Goal: Information Seeking & Learning: Learn about a topic

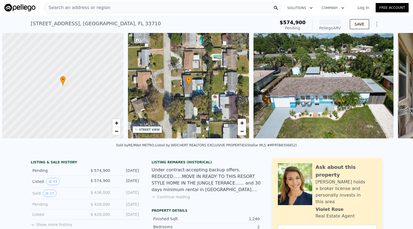
scroll to position [0, 2]
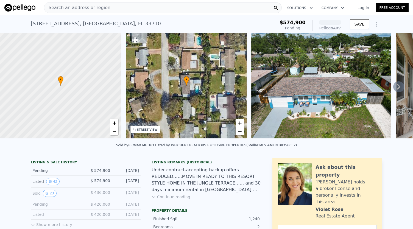
click at [308, 63] on img at bounding box center [321, 85] width 140 height 105
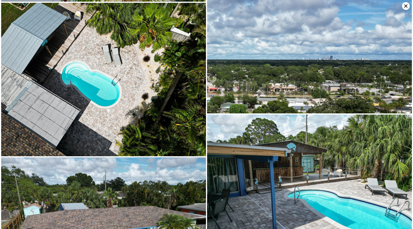
scroll to position [459, 0]
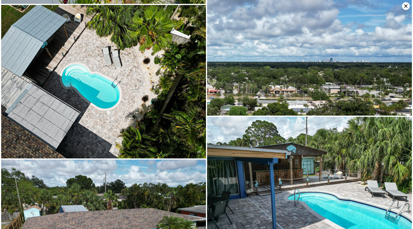
click at [403, 5] on icon at bounding box center [406, 6] width 8 height 8
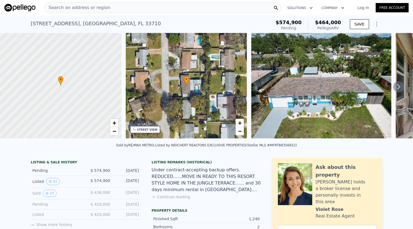
click at [396, 88] on icon at bounding box center [398, 86] width 11 height 11
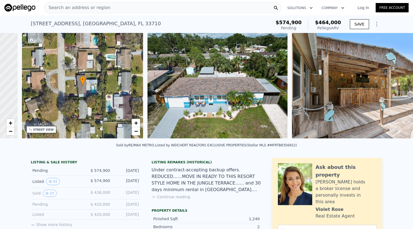
scroll to position [0, 128]
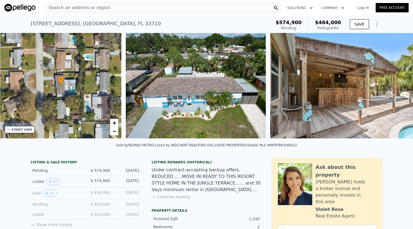
click at [396, 88] on img at bounding box center [349, 85] width 159 height 105
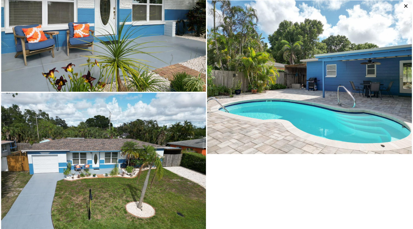
scroll to position [3159, 0]
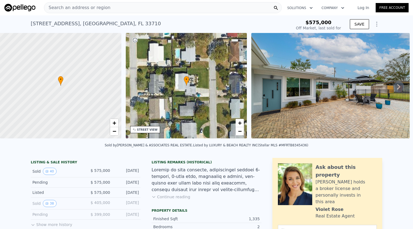
click at [366, 88] on img at bounding box center [330, 85] width 158 height 105
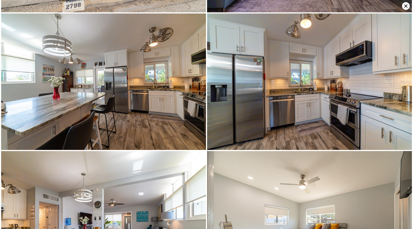
type input "$ 555,000"
type input "-$ 90,396"
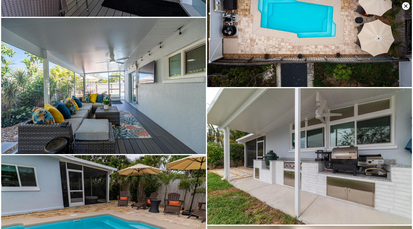
scroll to position [2138, 0]
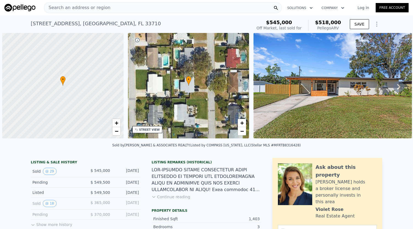
scroll to position [0, 2]
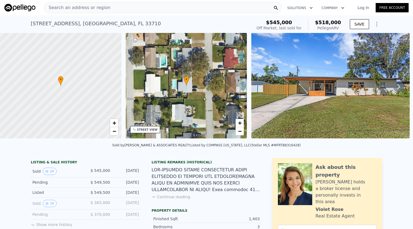
click at [393, 88] on icon at bounding box center [398, 86] width 11 height 11
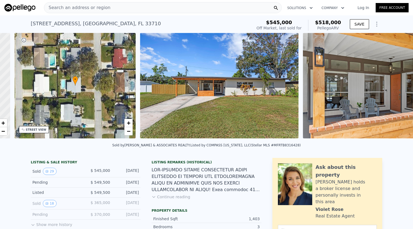
scroll to position [0, 128]
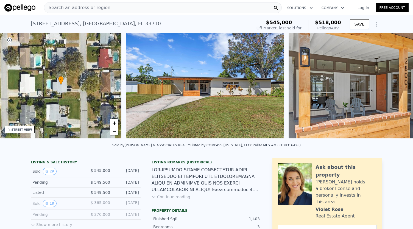
click at [393, 88] on img at bounding box center [367, 85] width 158 height 105
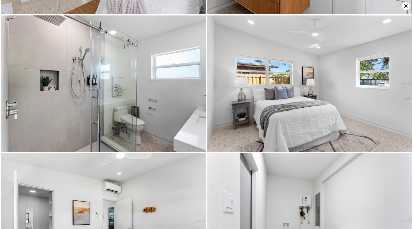
scroll to position [1496, 0]
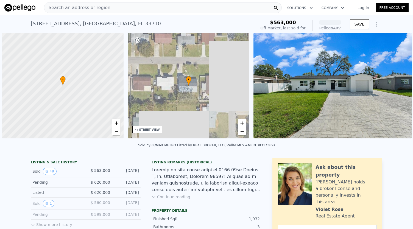
scroll to position [0, 2]
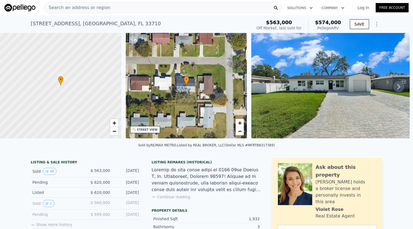
click at [395, 90] on icon at bounding box center [398, 86] width 11 height 11
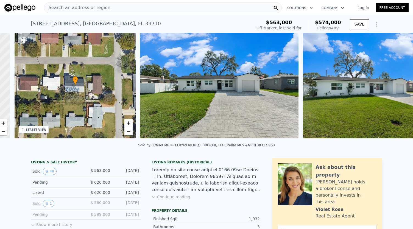
scroll to position [0, 128]
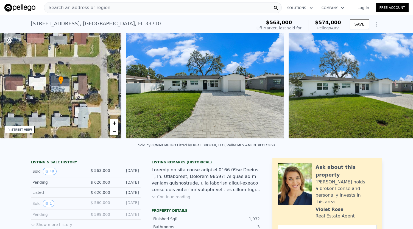
click at [395, 90] on img at bounding box center [367, 85] width 158 height 105
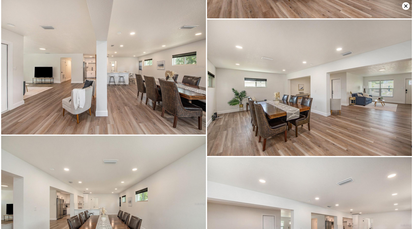
scroll to position [1883, 0]
click at [402, 6] on icon at bounding box center [406, 6] width 8 height 8
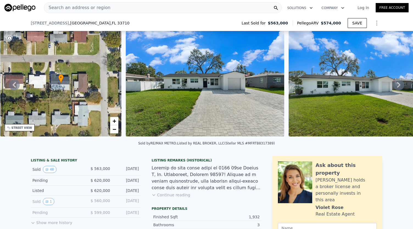
scroll to position [245, 0]
